Goal: Information Seeking & Learning: Learn about a topic

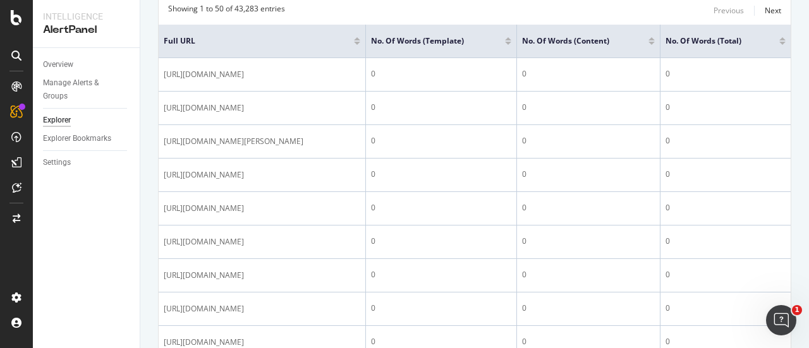
scroll to position [250, 0]
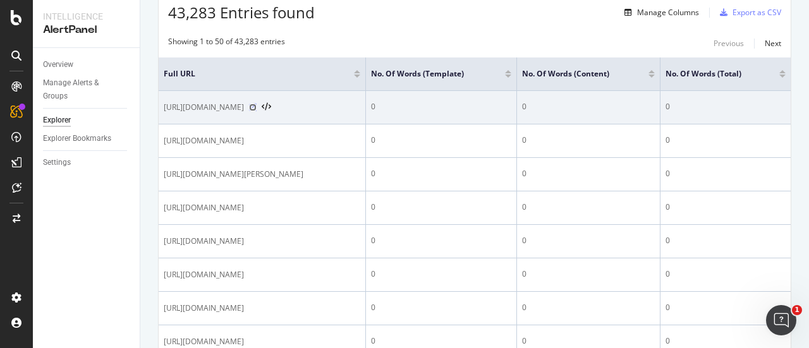
click at [256, 111] on icon at bounding box center [253, 108] width 8 height 8
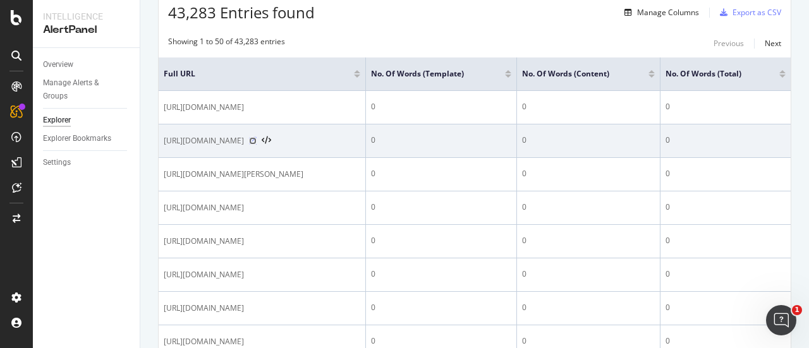
click at [256, 145] on icon at bounding box center [253, 141] width 8 height 8
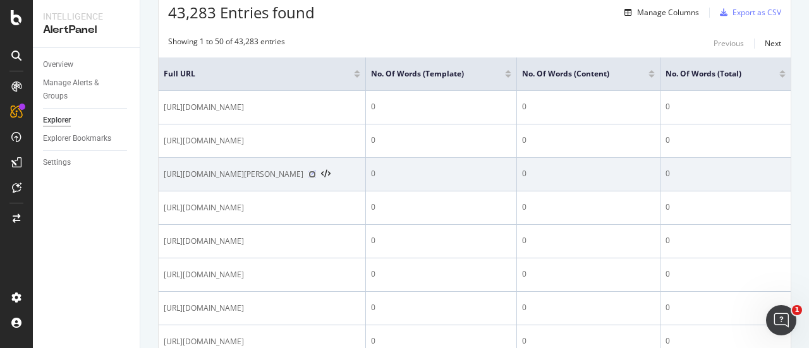
click at [316, 178] on icon at bounding box center [312, 175] width 8 height 8
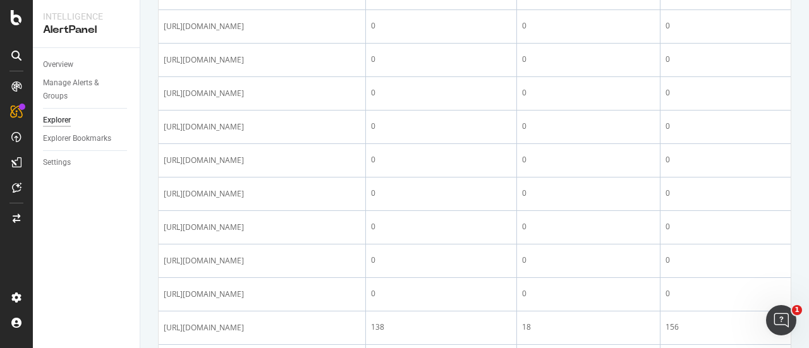
scroll to position [432, 0]
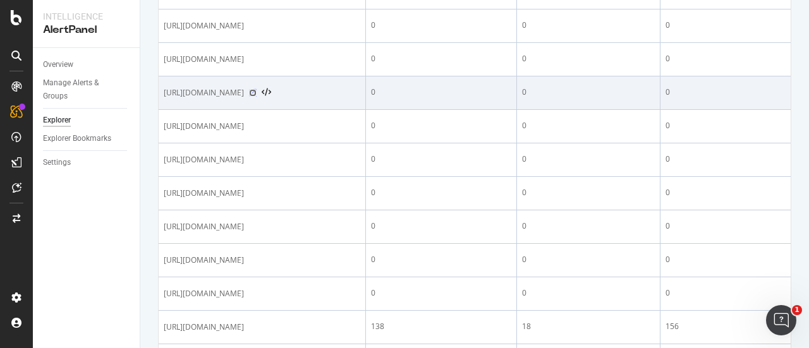
click at [256, 97] on icon at bounding box center [253, 93] width 8 height 8
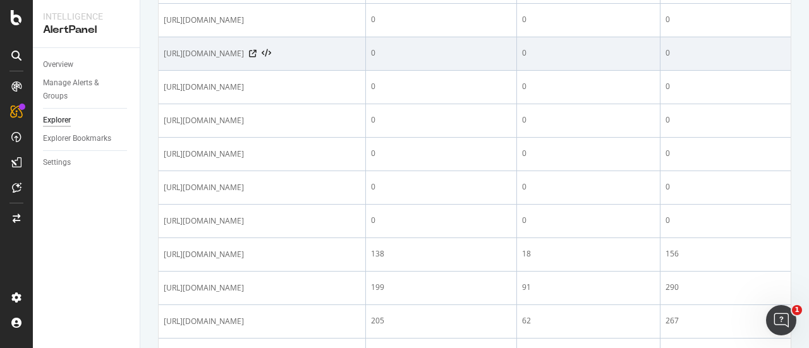
scroll to position [511, 0]
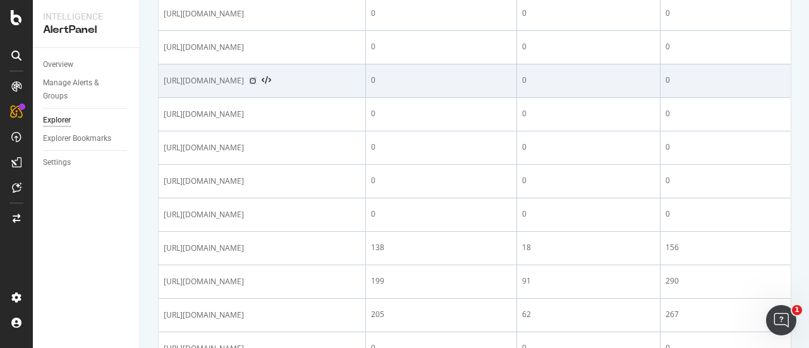
click at [256, 85] on icon at bounding box center [253, 81] width 8 height 8
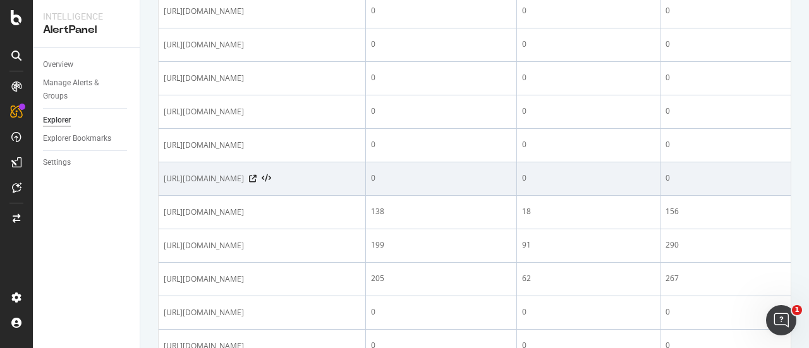
scroll to position [548, 0]
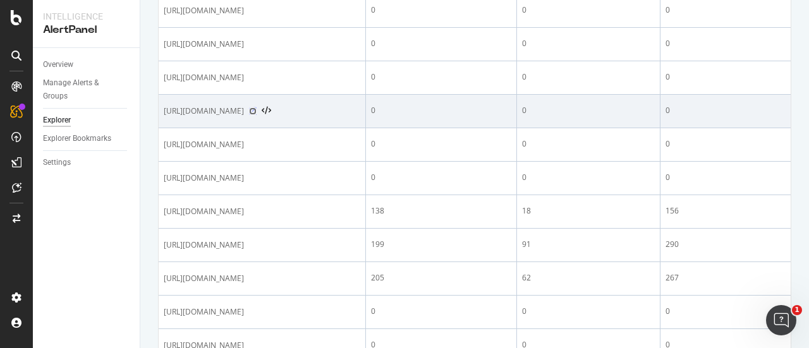
click at [256, 115] on icon at bounding box center [253, 111] width 8 height 8
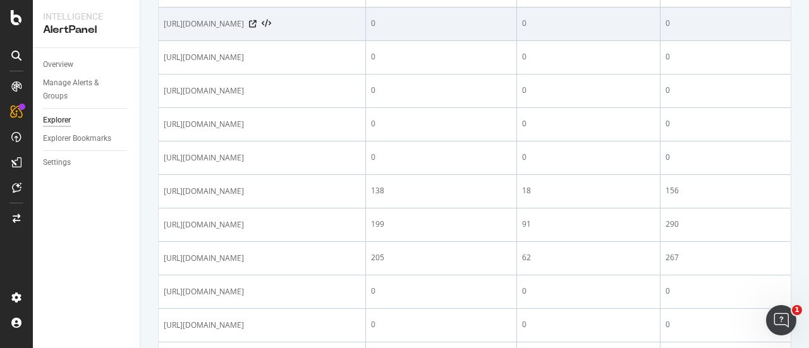
scroll to position [569, 0]
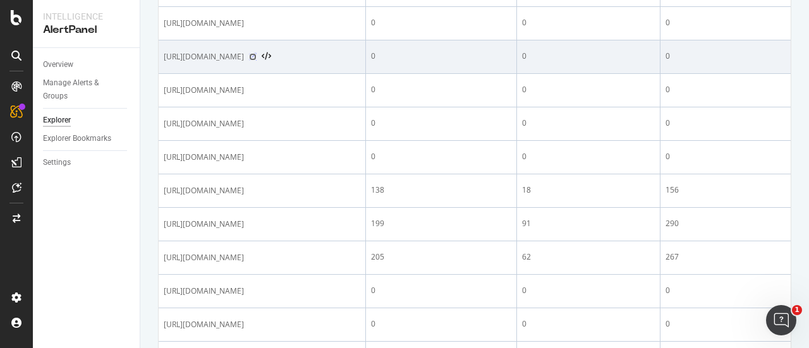
click at [256, 61] on icon at bounding box center [253, 57] width 8 height 8
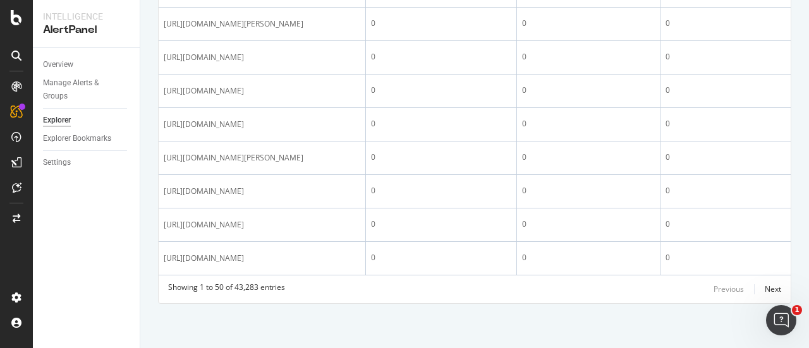
scroll to position [2181, 0]
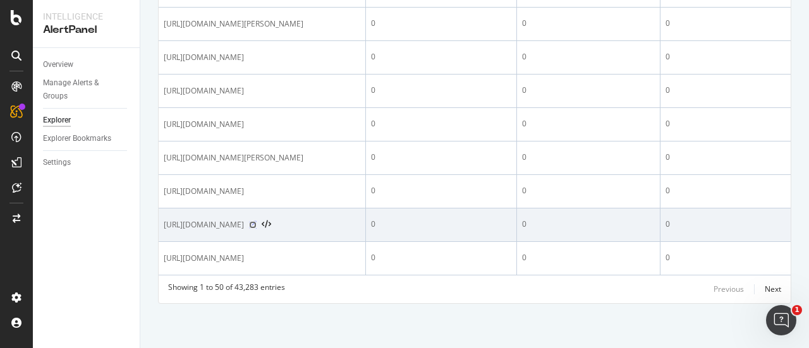
click at [256, 221] on icon at bounding box center [253, 225] width 8 height 8
